Goal: Task Accomplishment & Management: Use online tool/utility

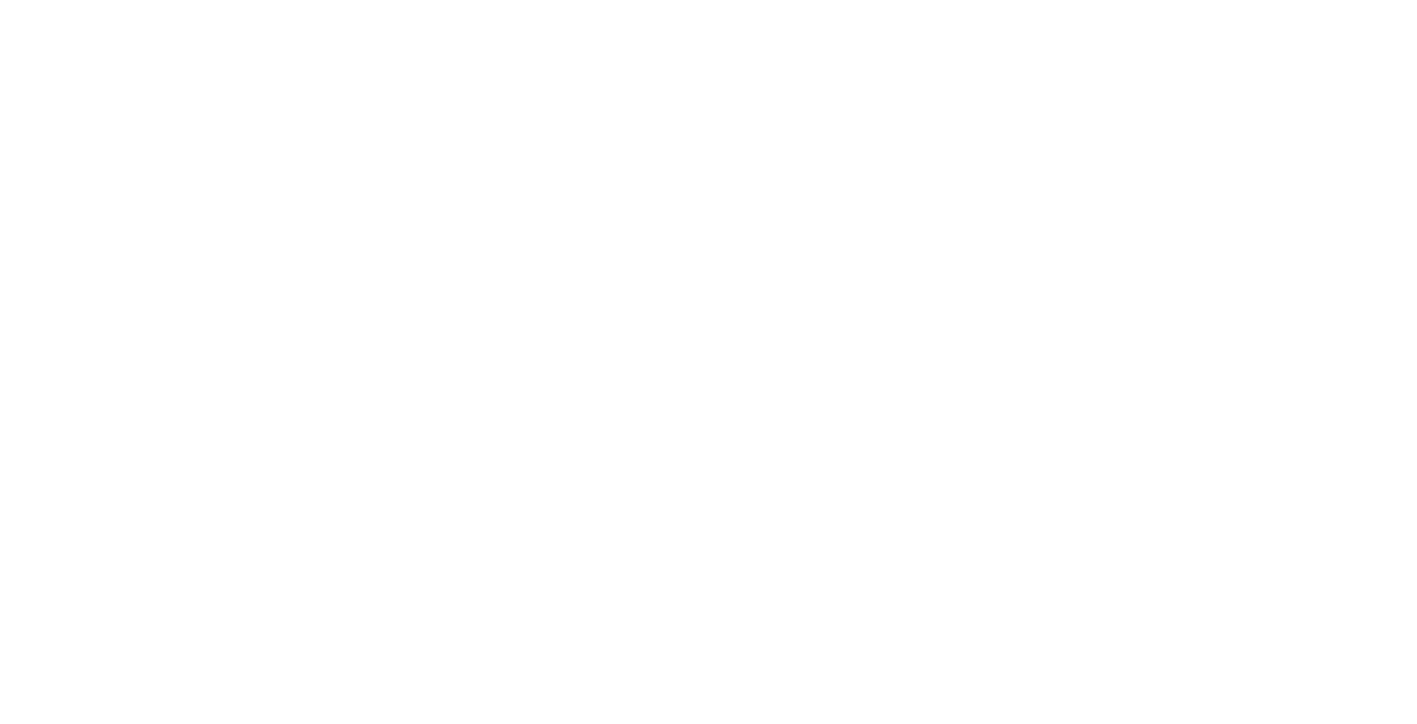
click at [1111, 8] on html at bounding box center [708, 4] width 1417 height 8
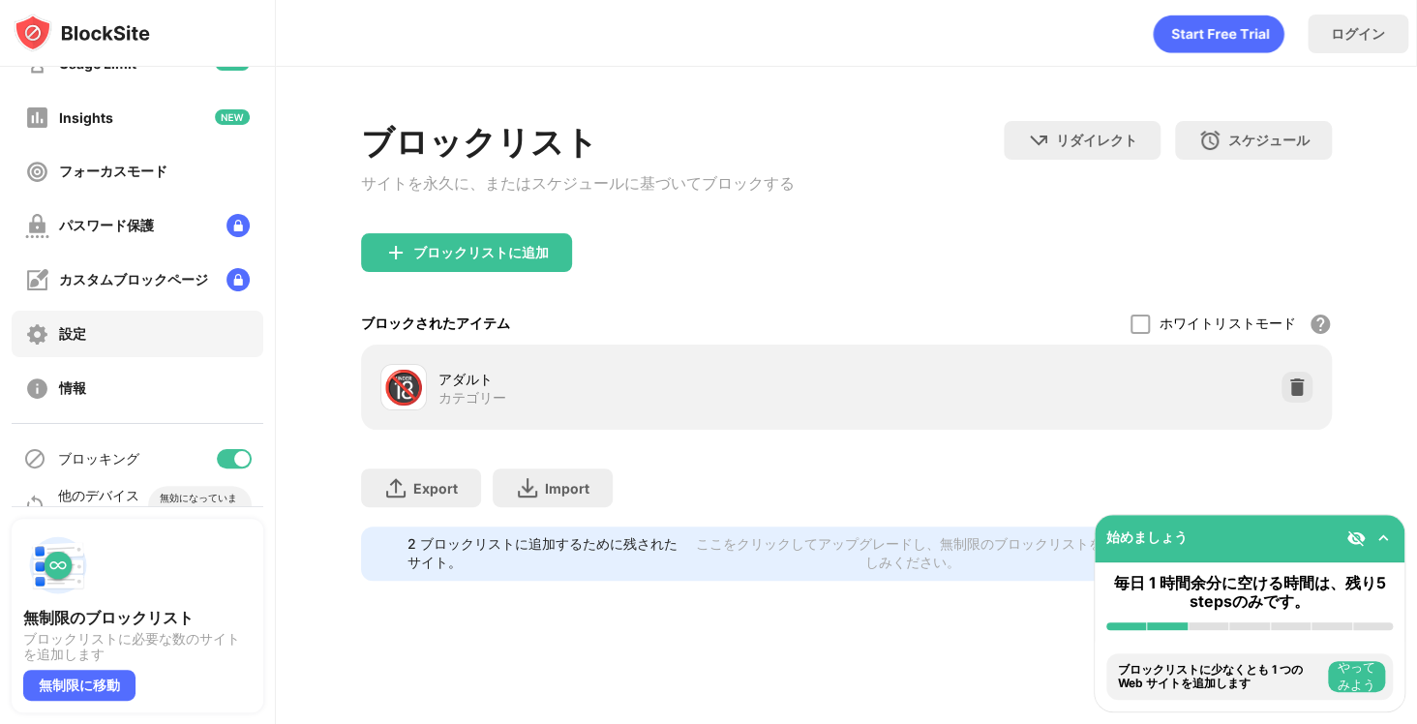
scroll to position [126, 0]
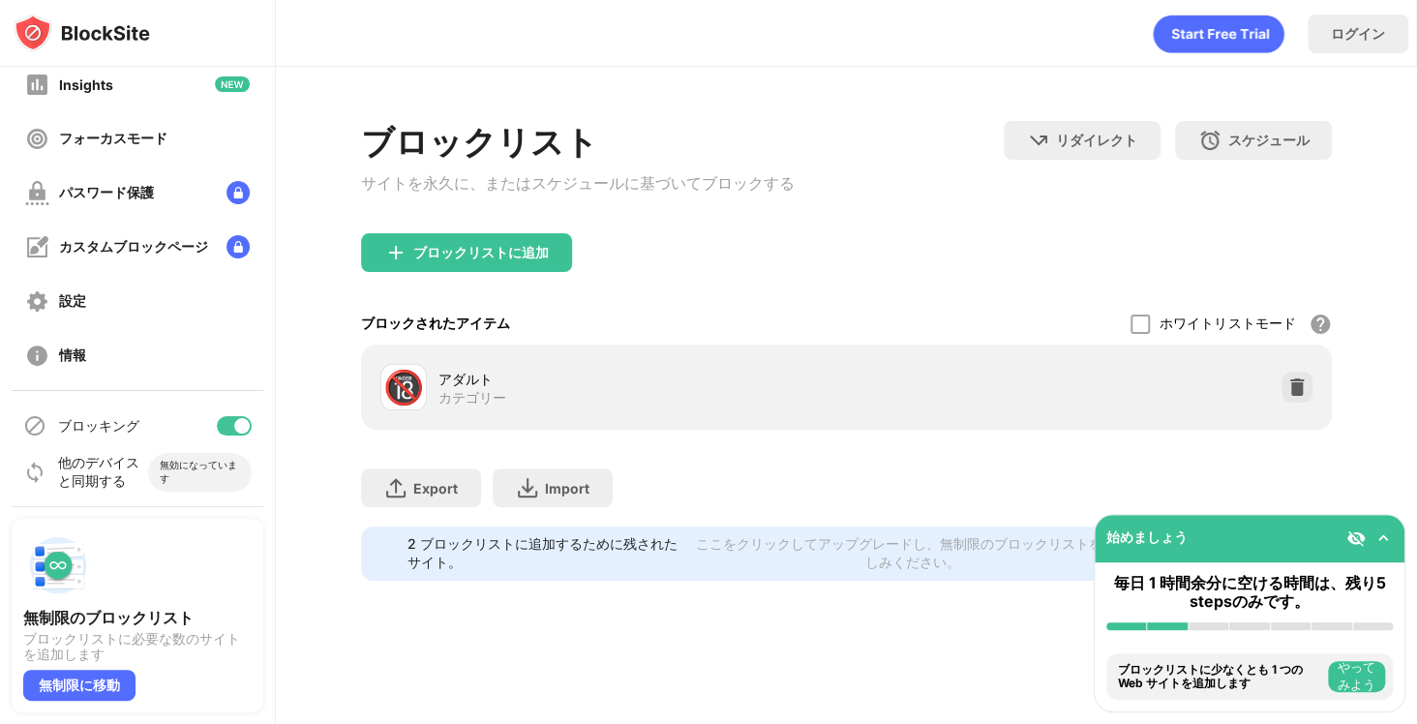
click at [217, 422] on div at bounding box center [234, 425] width 35 height 19
click at [217, 434] on div at bounding box center [234, 425] width 35 height 19
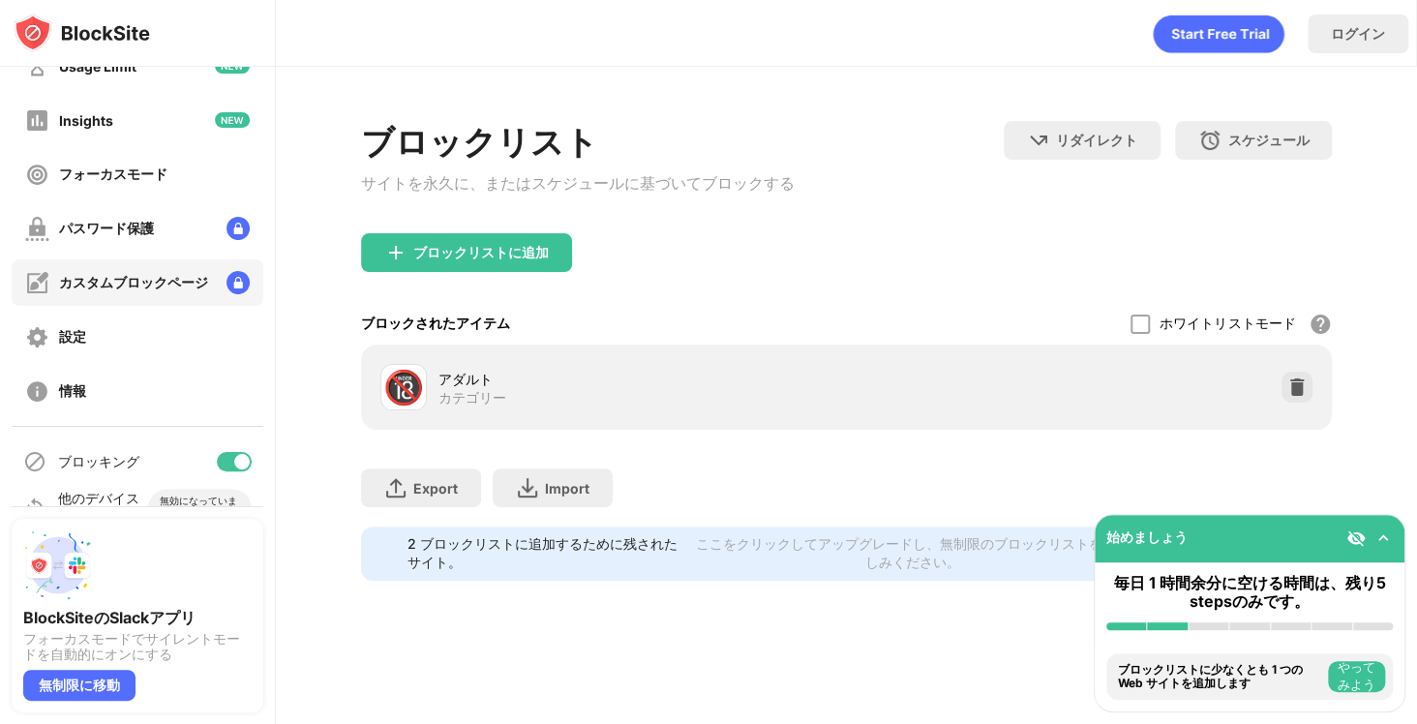
scroll to position [126, 0]
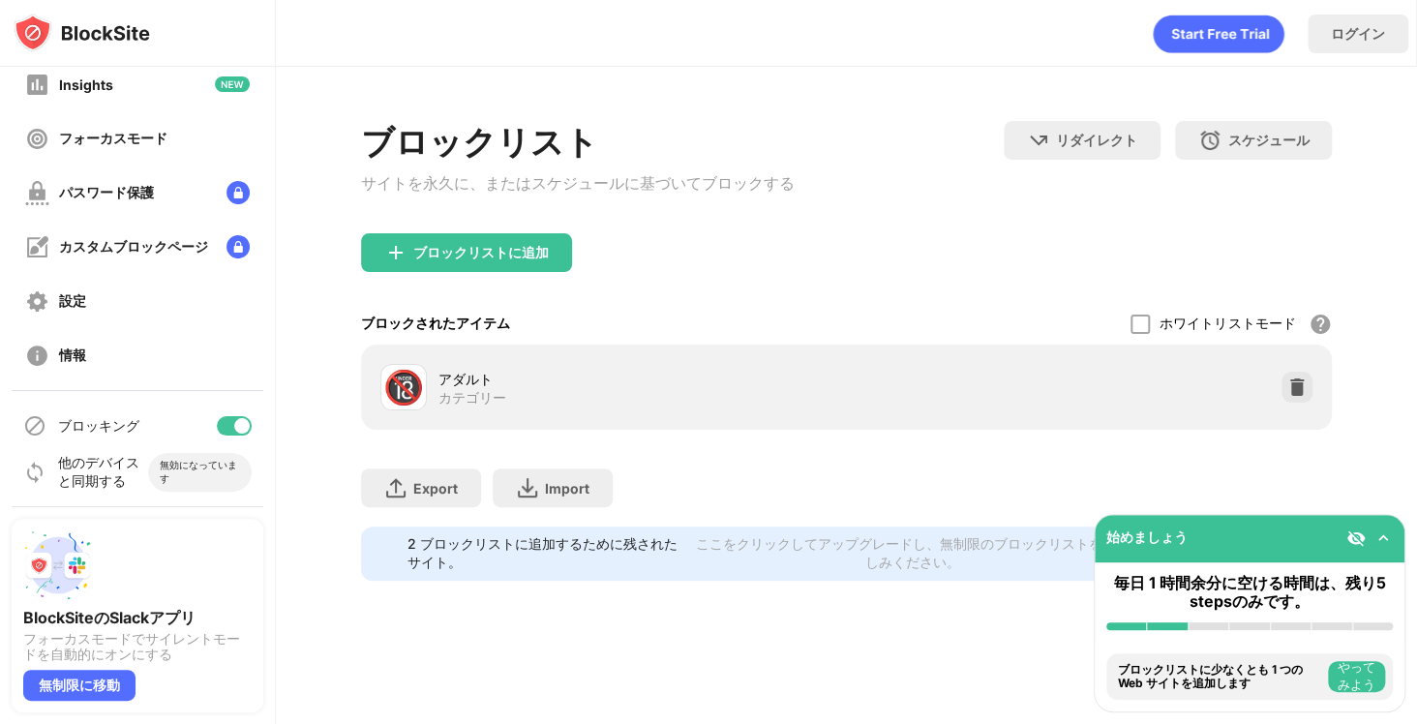
click at [217, 431] on div at bounding box center [234, 425] width 35 height 19
click at [237, 437] on div "ブロッキング" at bounding box center [138, 426] width 252 height 46
click at [231, 420] on div at bounding box center [234, 425] width 35 height 19
